Goal: Task Accomplishment & Management: Use online tool/utility

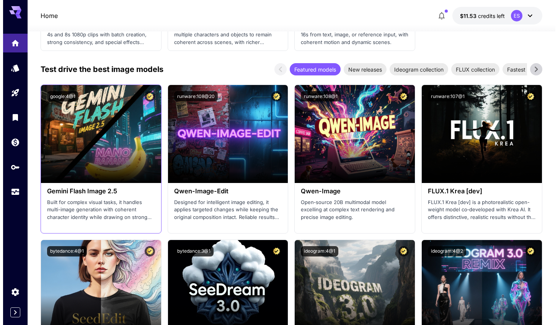
scroll to position [923, 0]
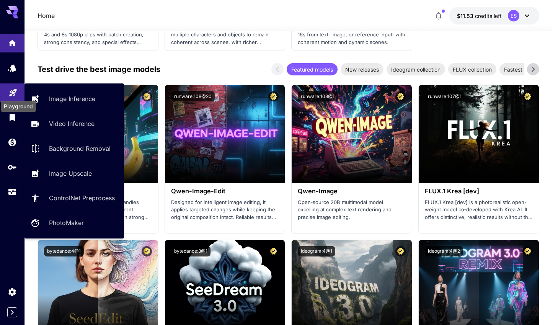
click at [15, 93] on icon "Playground" at bounding box center [12, 90] width 7 height 7
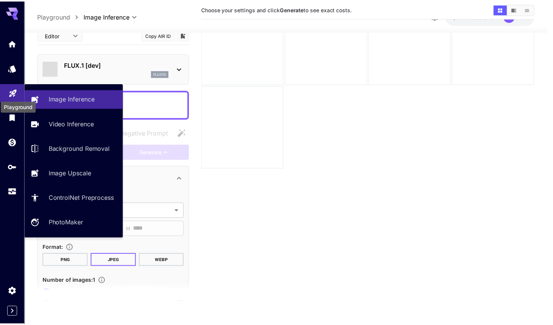
scroll to position [60, 0]
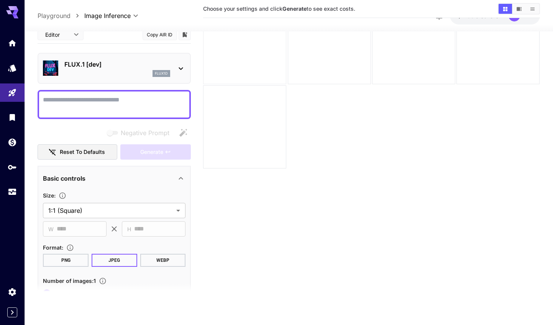
click at [249, 62] on div at bounding box center [244, 42] width 83 height 83
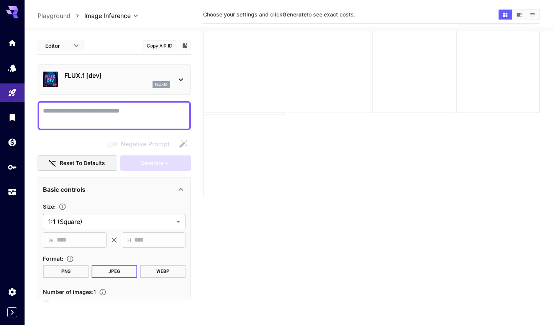
scroll to position [0, 0]
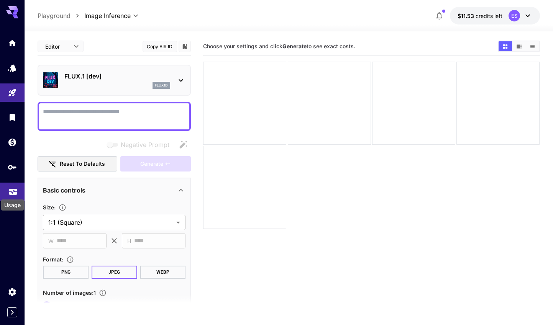
click at [13, 189] on icon "Usage" at bounding box center [12, 189] width 9 height 9
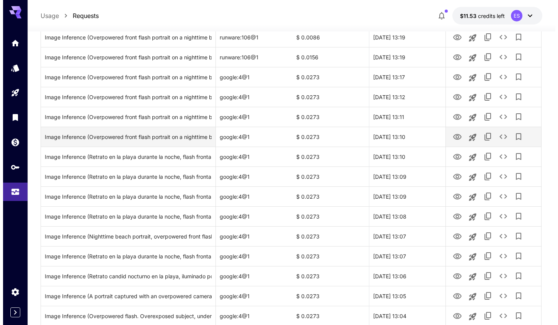
scroll to position [722, 0]
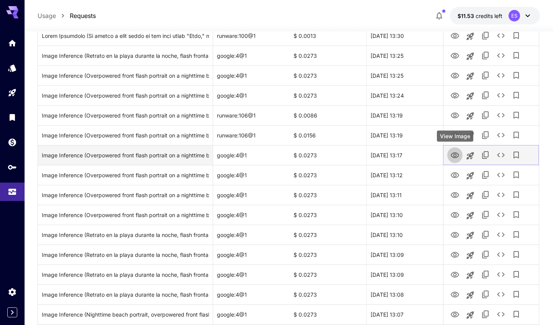
click at [451, 155] on icon "View Image" at bounding box center [454, 155] width 9 height 9
click at [501, 155] on icon "See details" at bounding box center [500, 154] width 9 height 9
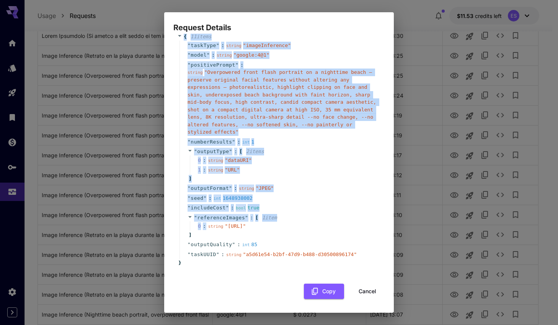
scroll to position [29, 0]
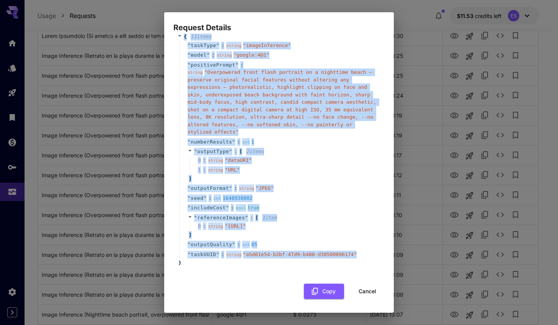
drag, startPoint x: 184, startPoint y: 50, endPoint x: 408, endPoint y: 256, distance: 304.1
click at [408, 256] on div "Request Details { 11 item s " taskType " : string " imageInference " " model " …" at bounding box center [279, 162] width 558 height 325
copy div "{ 11 item s " taskType " : string " imageInference " " model " : string " googl…"
